Goal: Transaction & Acquisition: Purchase product/service

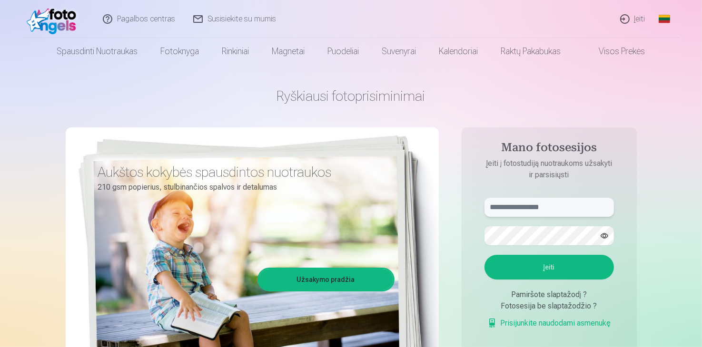
click at [508, 210] on input "text" at bounding box center [548, 207] width 129 height 19
type input "**********"
click at [603, 234] on button "button" at bounding box center [604, 236] width 18 height 18
click at [484, 255] on button "Įeiti" at bounding box center [548, 267] width 129 height 25
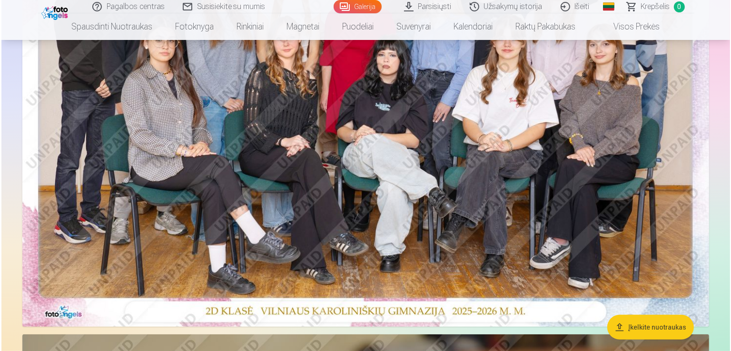
scroll to position [242, 0]
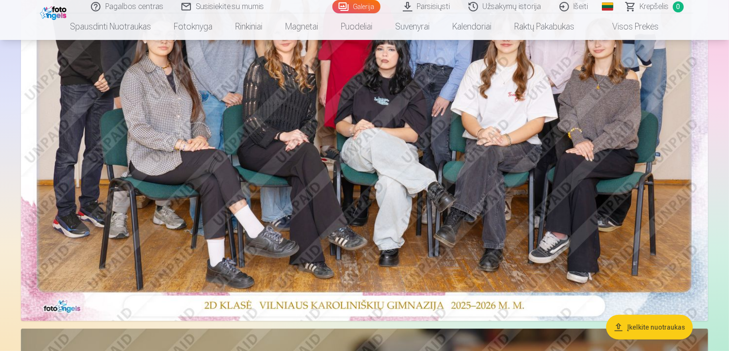
click at [562, 120] on img at bounding box center [364, 92] width 687 height 458
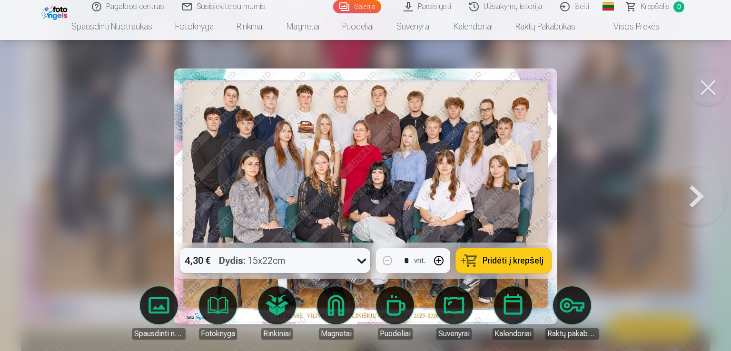
click at [322, 265] on div "4,30 € Dydis : 15x22cm" at bounding box center [266, 260] width 172 height 25
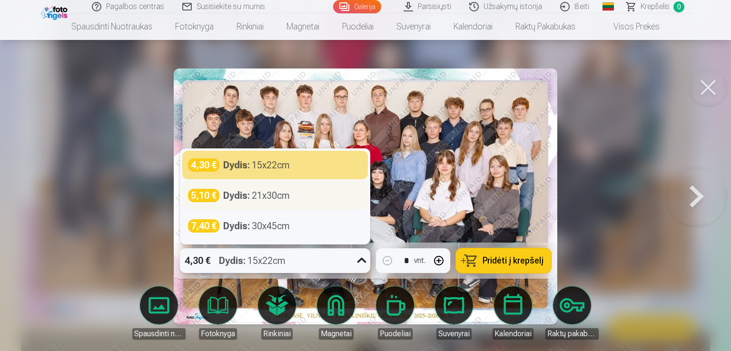
click at [316, 195] on div "5,10 € Dydis : 21x30cm" at bounding box center [275, 195] width 174 height 13
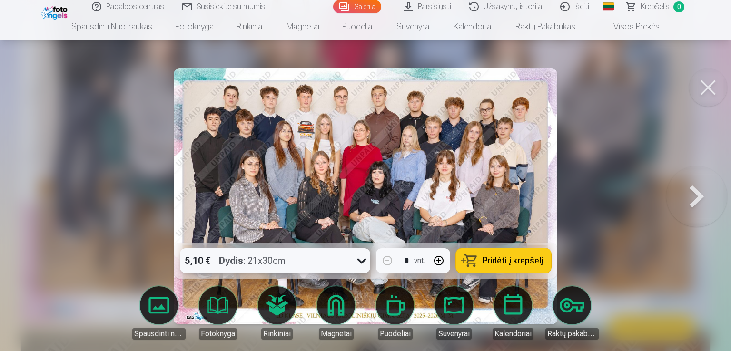
click at [309, 256] on div "5,10 € Dydis : 21x30cm" at bounding box center [266, 260] width 172 height 25
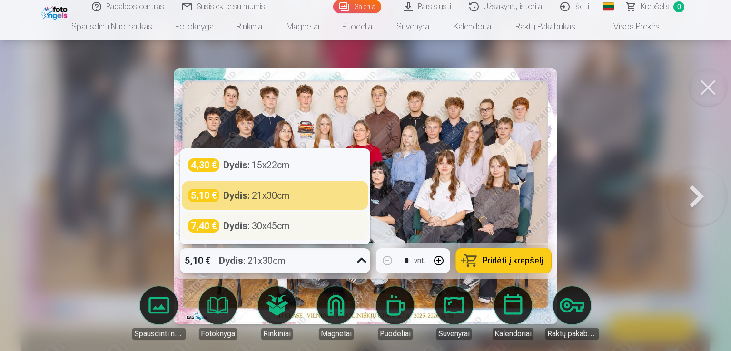
click at [305, 228] on div "7,40 € Dydis : 30x45cm" at bounding box center [275, 225] width 174 height 13
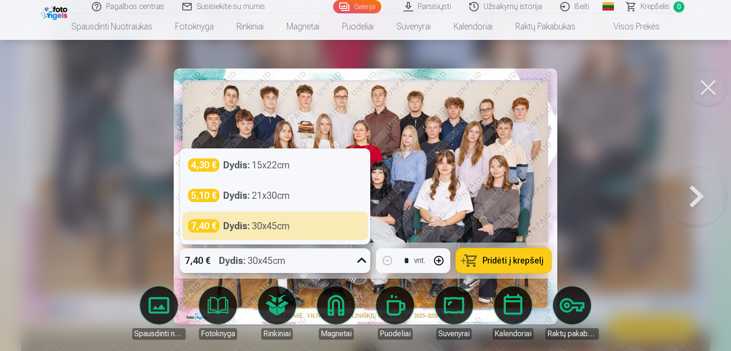
click at [311, 257] on div "7,40 € Dydis : 30x45cm" at bounding box center [266, 260] width 172 height 25
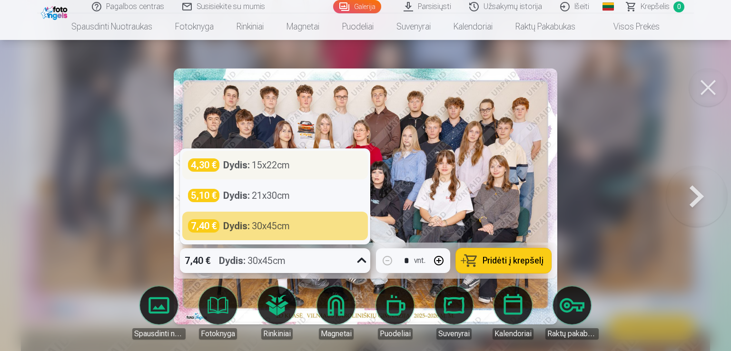
click at [311, 162] on div "4,30 € Dydis : 15x22cm" at bounding box center [275, 164] width 174 height 13
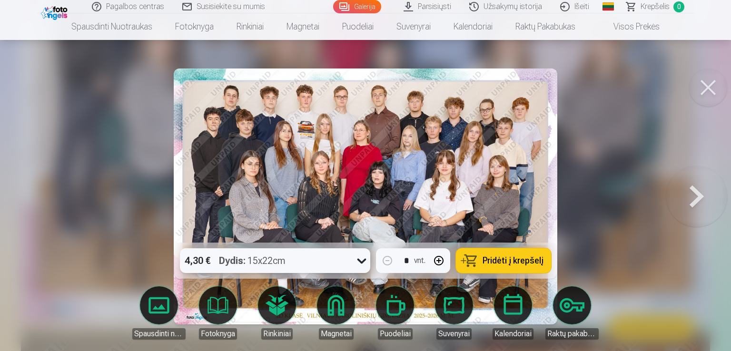
click at [496, 257] on span "Pridėti į krepšelį" at bounding box center [513, 260] width 61 height 9
click at [689, 188] on button at bounding box center [696, 196] width 61 height 73
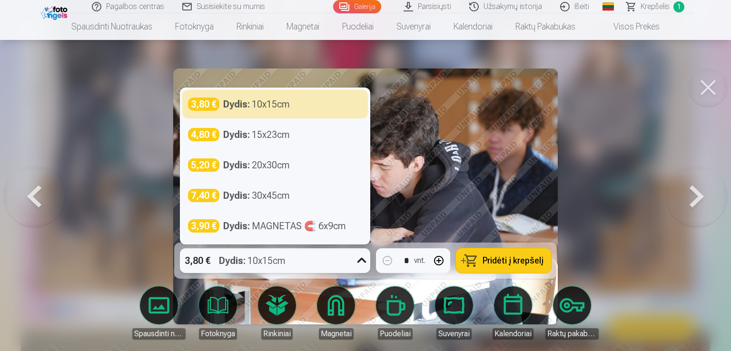
click at [359, 254] on icon at bounding box center [361, 260] width 15 height 15
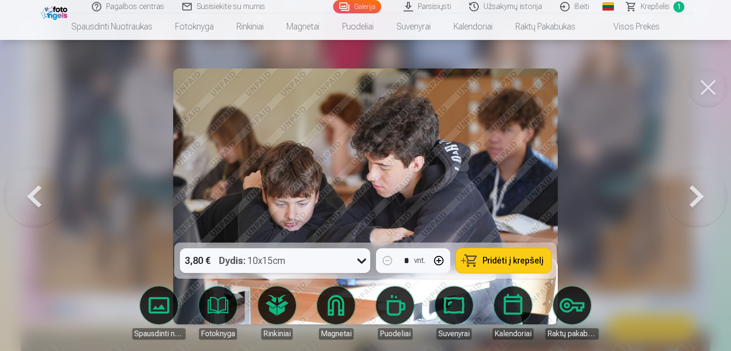
click at [359, 254] on icon at bounding box center [361, 260] width 15 height 15
click at [701, 189] on button at bounding box center [696, 196] width 61 height 73
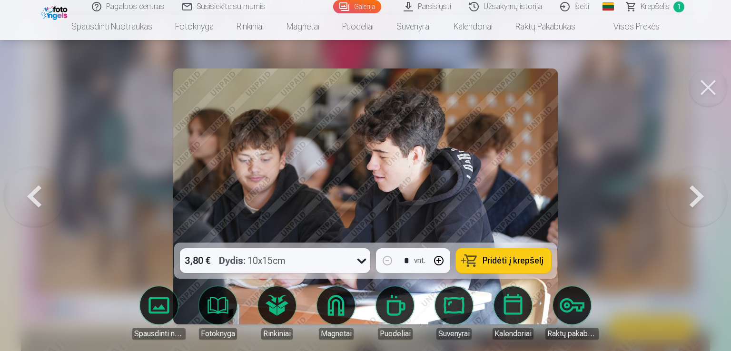
click at [701, 189] on button at bounding box center [696, 196] width 61 height 73
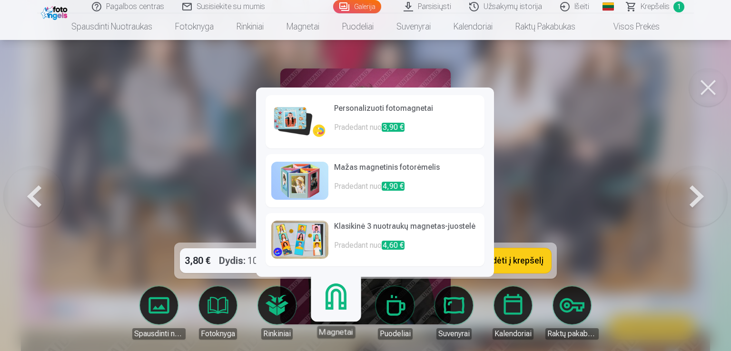
click at [316, 241] on img at bounding box center [299, 240] width 57 height 38
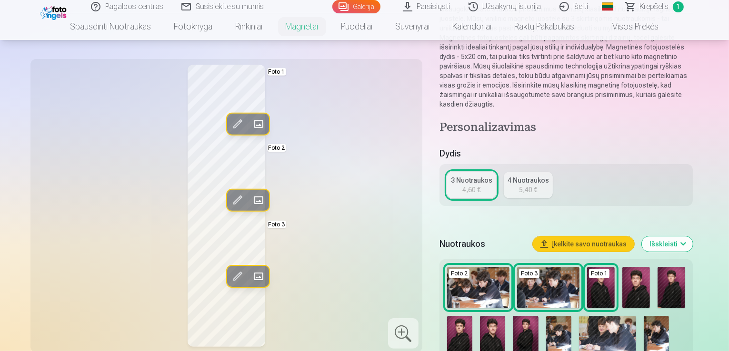
scroll to position [96, 0]
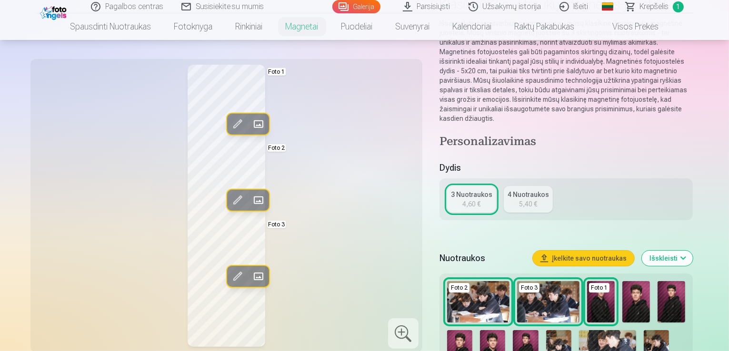
click at [250, 198] on span at bounding box center [257, 200] width 15 height 15
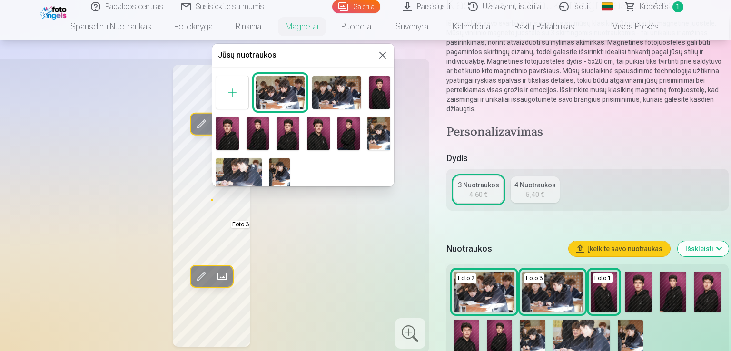
click at [378, 52] on button at bounding box center [382, 54] width 11 height 11
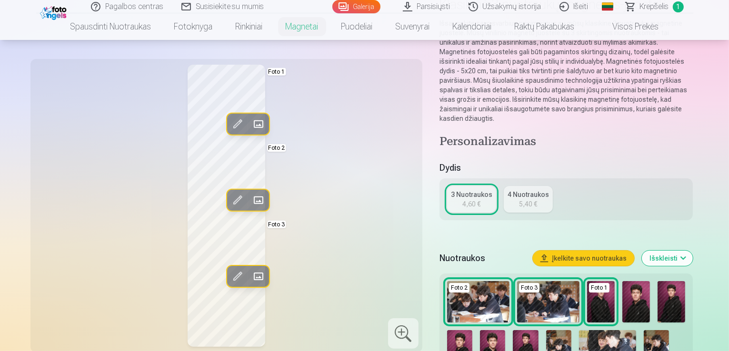
click at [250, 126] on span at bounding box center [257, 124] width 15 height 15
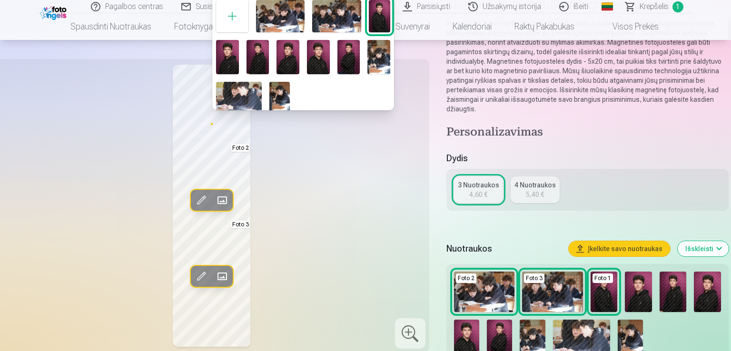
click at [378, 56] on img at bounding box center [378, 57] width 23 height 34
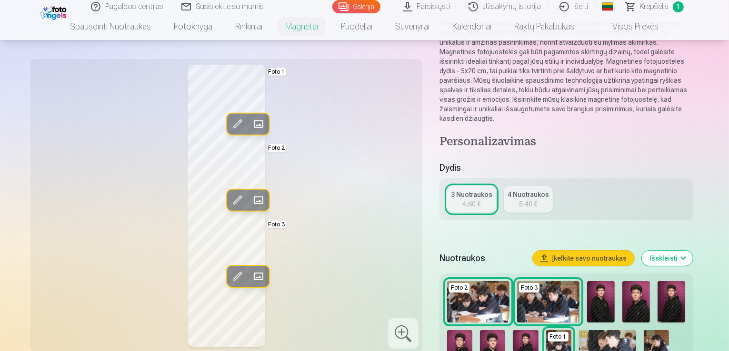
click at [250, 122] on span at bounding box center [257, 124] width 15 height 15
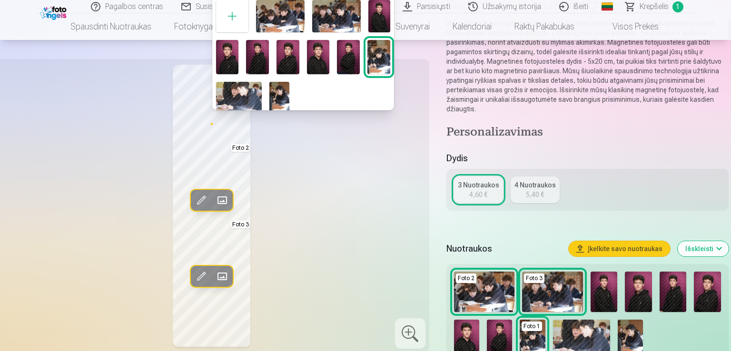
click at [291, 24] on img at bounding box center [280, 16] width 49 height 32
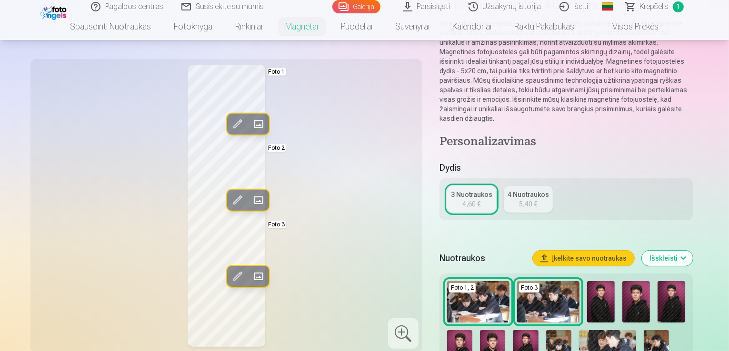
click at [250, 197] on span at bounding box center [257, 200] width 15 height 15
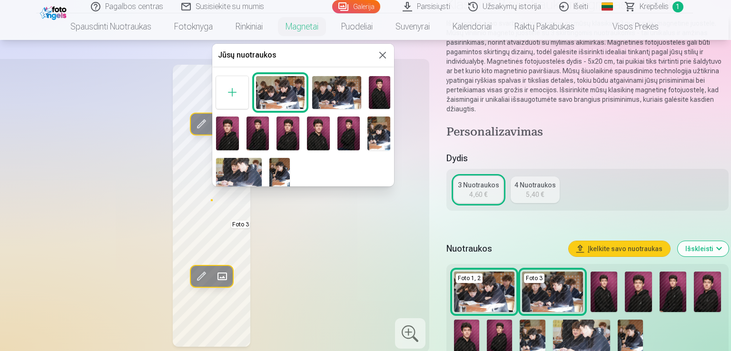
click at [279, 138] on img at bounding box center [287, 134] width 23 height 34
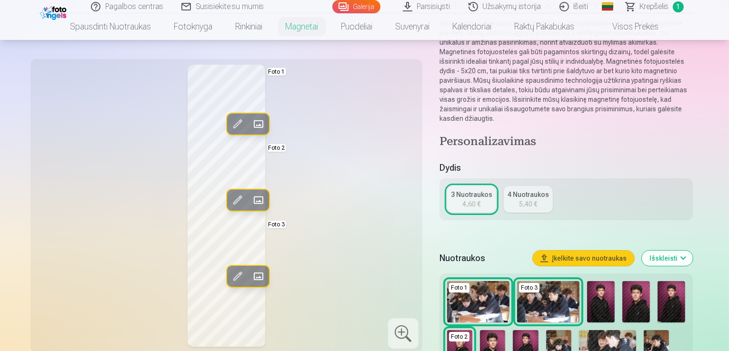
click at [250, 269] on span at bounding box center [257, 276] width 15 height 15
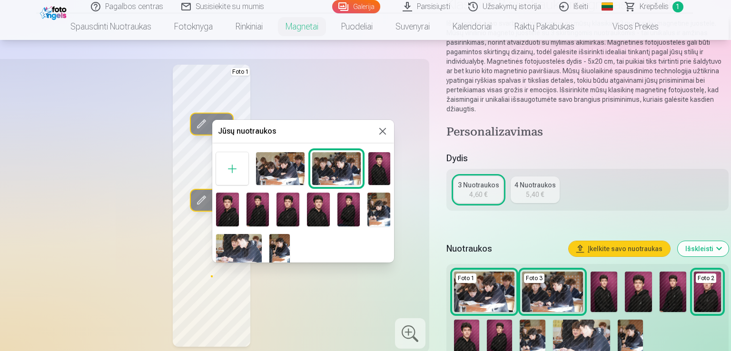
click at [233, 207] on img at bounding box center [227, 210] width 23 height 34
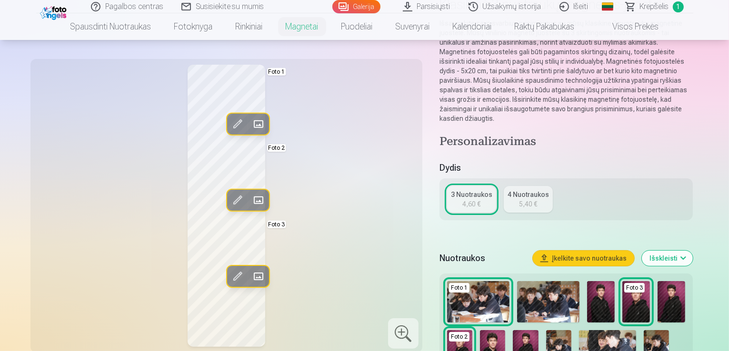
scroll to position [242, 0]
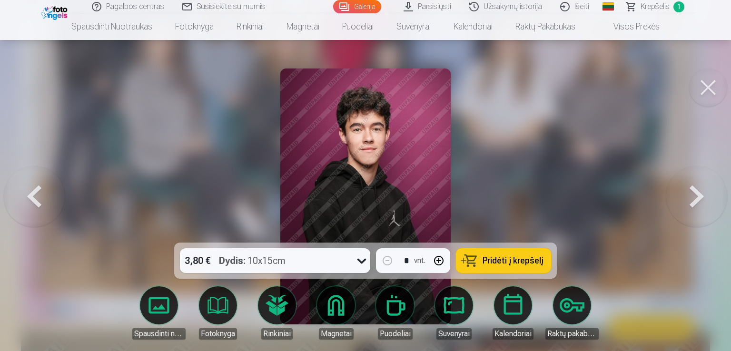
click at [700, 203] on button at bounding box center [696, 196] width 61 height 73
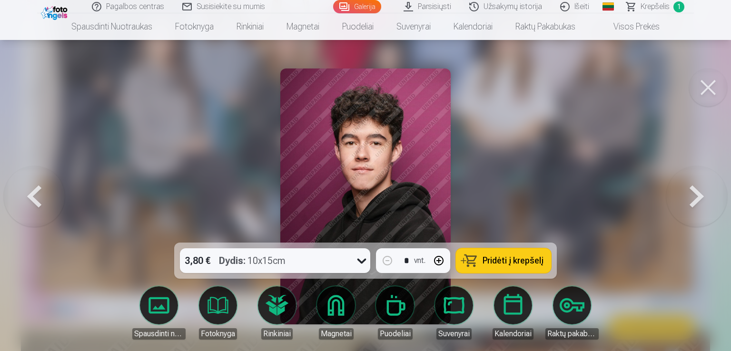
click at [24, 199] on button at bounding box center [34, 196] width 61 height 73
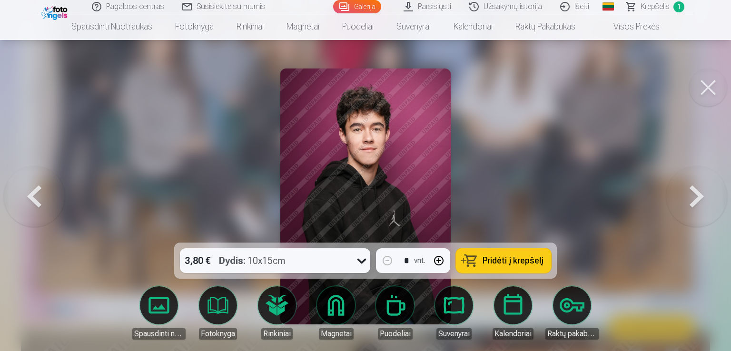
click at [507, 263] on span "Pridėti į krepšelį" at bounding box center [513, 260] width 61 height 9
click at [701, 191] on button at bounding box center [696, 196] width 61 height 73
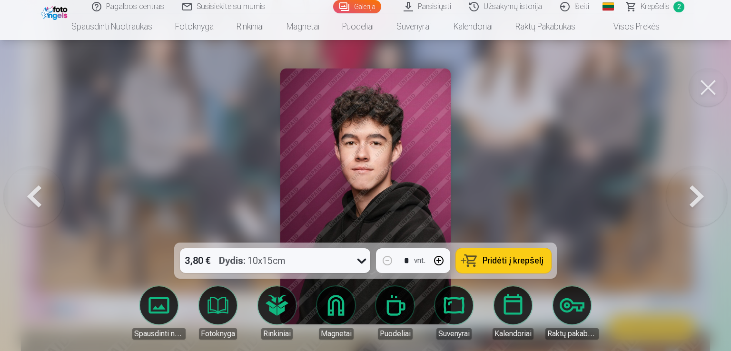
click at [701, 195] on button at bounding box center [696, 196] width 61 height 73
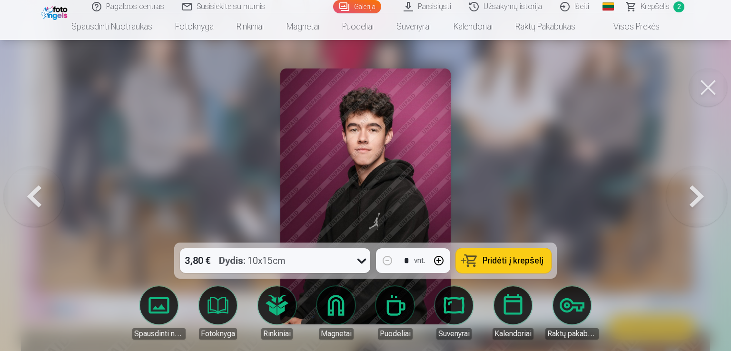
click at [701, 195] on button at bounding box center [696, 196] width 61 height 73
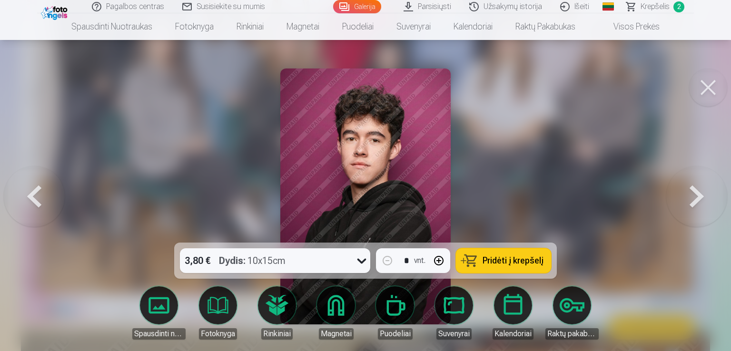
click at [535, 267] on button "Pridėti į krepšelį" at bounding box center [503, 260] width 95 height 25
click at [701, 197] on button at bounding box center [696, 196] width 61 height 73
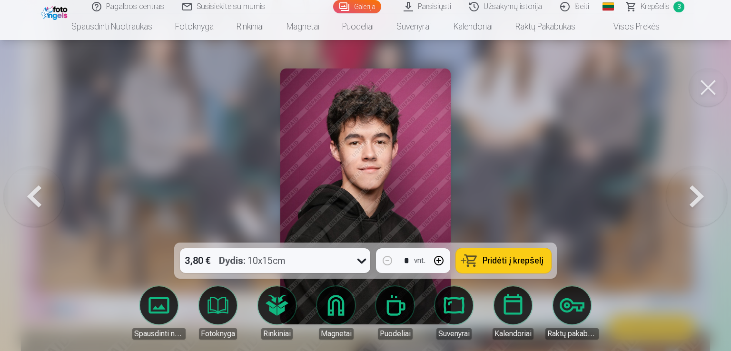
click at [521, 264] on span "Pridėti į krepšelį" at bounding box center [513, 260] width 61 height 9
click at [700, 206] on button at bounding box center [696, 196] width 61 height 73
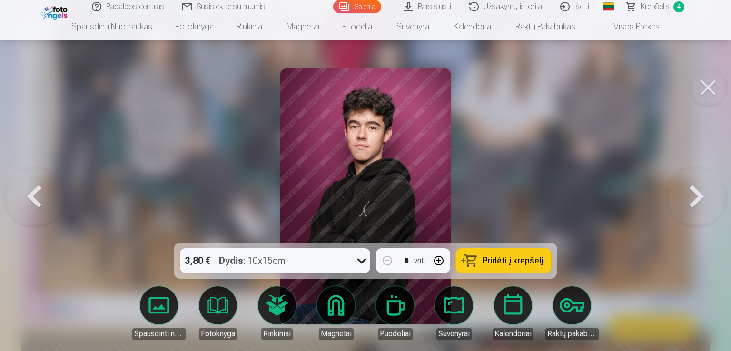
click at [513, 259] on span "Pridėti į krepšelį" at bounding box center [513, 260] width 61 height 9
click at [688, 204] on button at bounding box center [696, 196] width 61 height 73
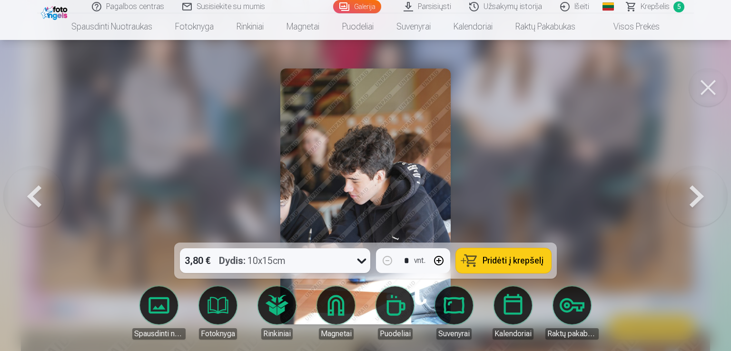
click at [688, 204] on button at bounding box center [696, 196] width 61 height 73
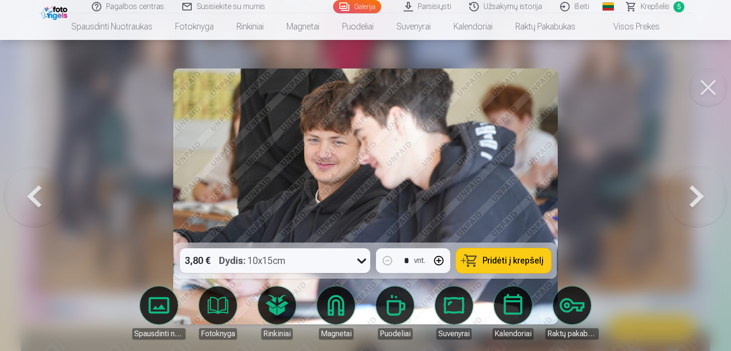
click at [19, 204] on button at bounding box center [34, 196] width 61 height 73
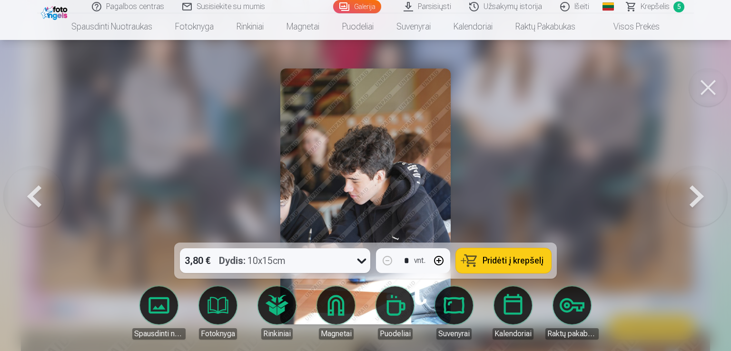
click at [682, 201] on button at bounding box center [696, 196] width 61 height 73
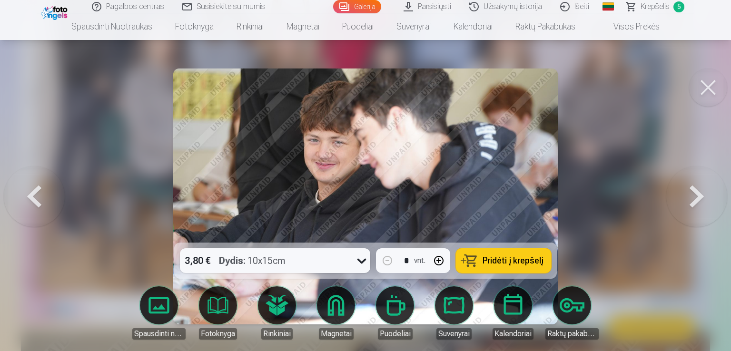
click at [682, 201] on button at bounding box center [696, 196] width 61 height 73
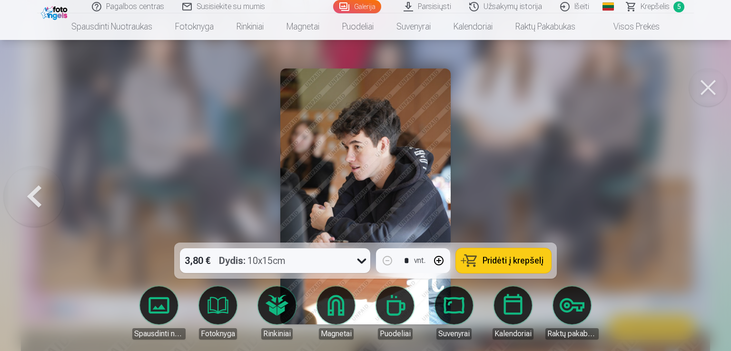
click at [682, 201] on div at bounding box center [365, 175] width 731 height 351
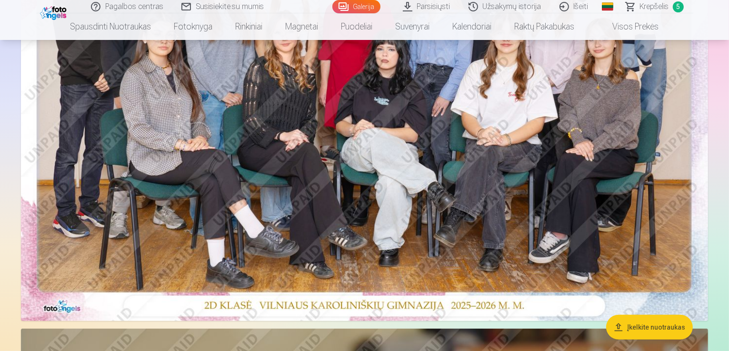
click at [661, 4] on span "Krepšelis" at bounding box center [654, 6] width 29 height 11
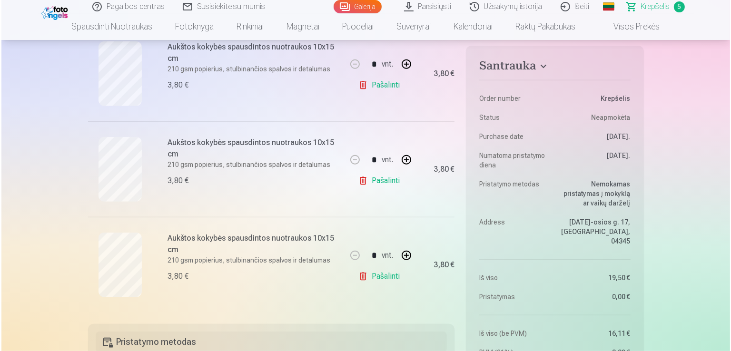
scroll to position [405, 0]
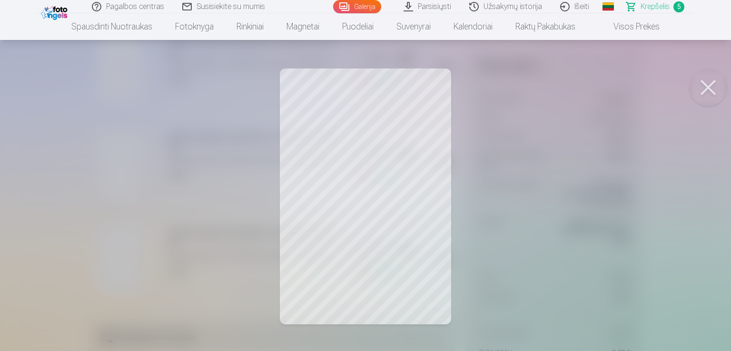
click at [701, 78] on button at bounding box center [708, 88] width 38 height 38
click at [701, 76] on button at bounding box center [708, 88] width 38 height 38
